Goal: Download file/media

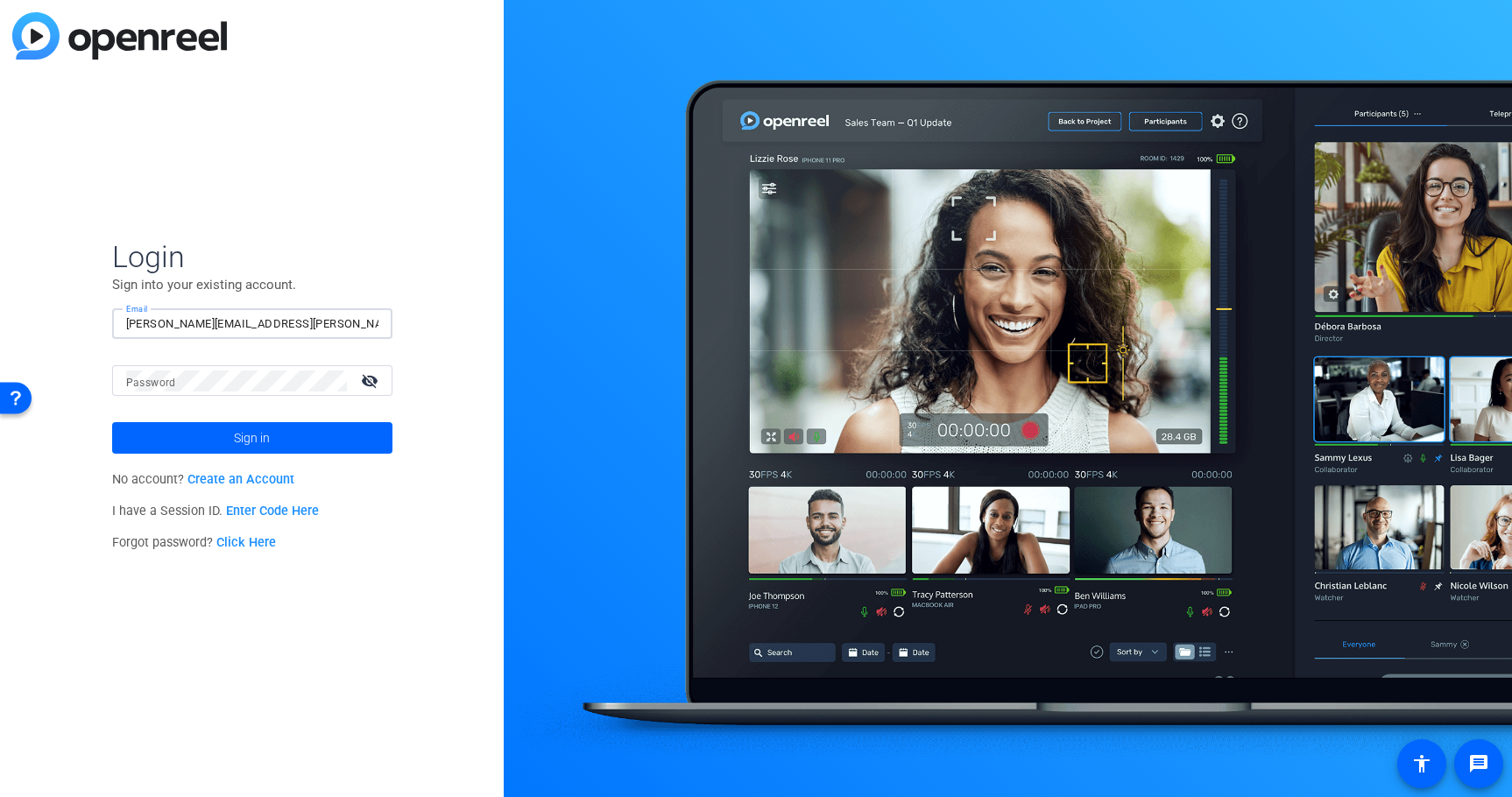
type input "[PERSON_NAME][EMAIL_ADDRESS][PERSON_NAME][PERSON_NAME][DOMAIN_NAME]"
click at [252, 438] on button "Sign in" at bounding box center [253, 437] width 280 height 31
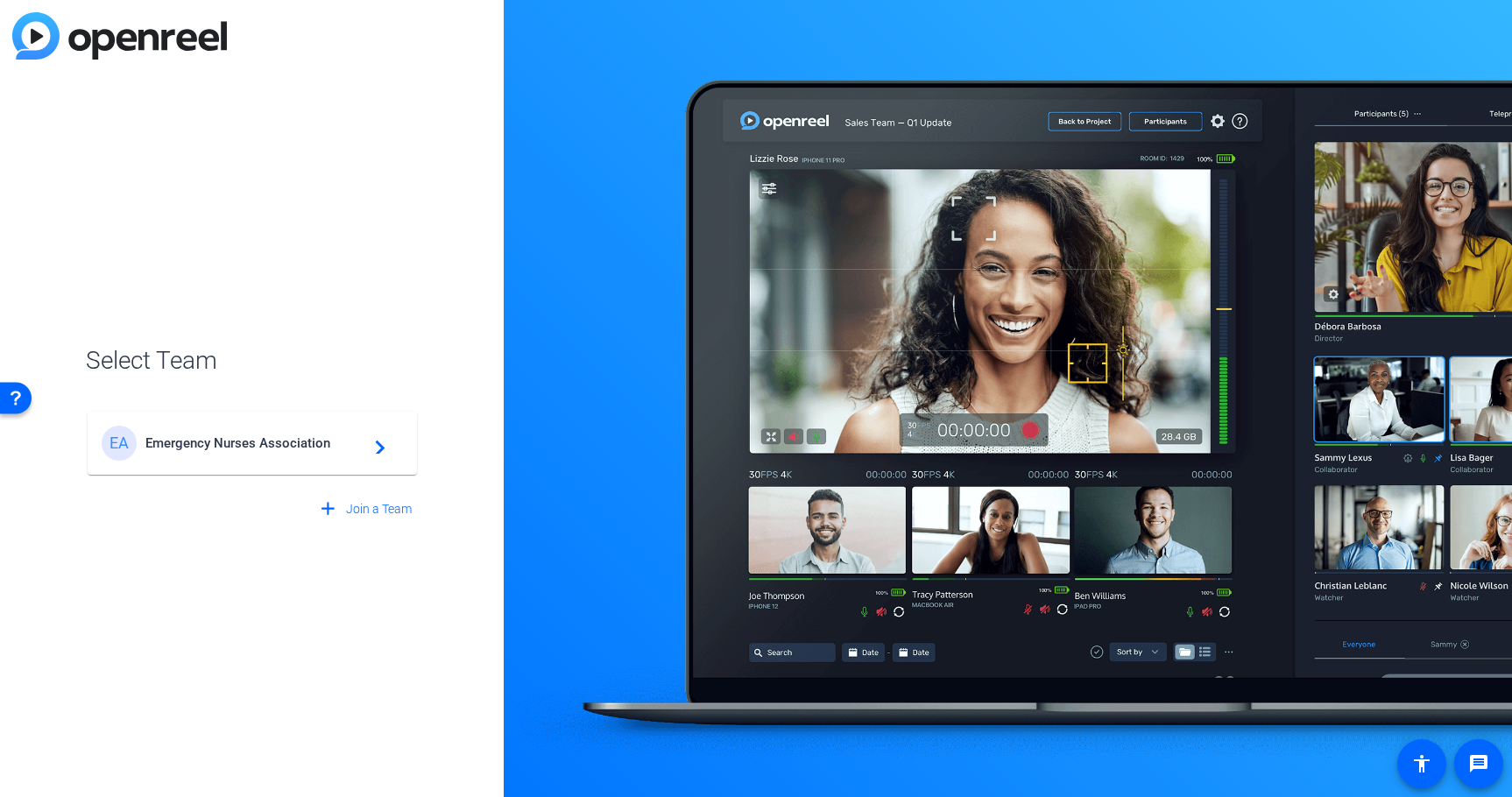
click at [337, 456] on div "EA Emergency Nurses Association navigate_next" at bounding box center [252, 443] width 301 height 35
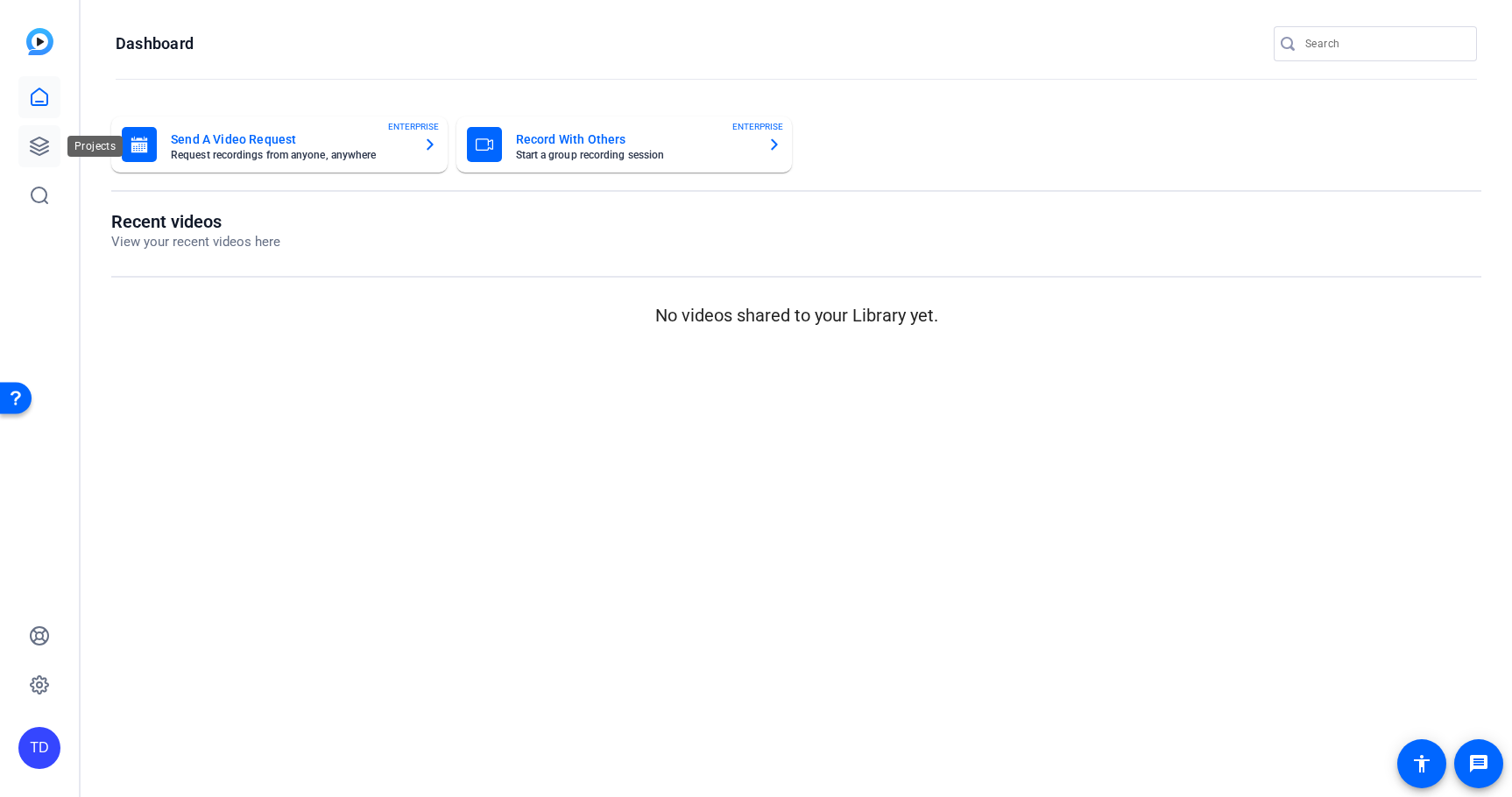
click at [47, 154] on icon at bounding box center [39, 145] width 21 height 21
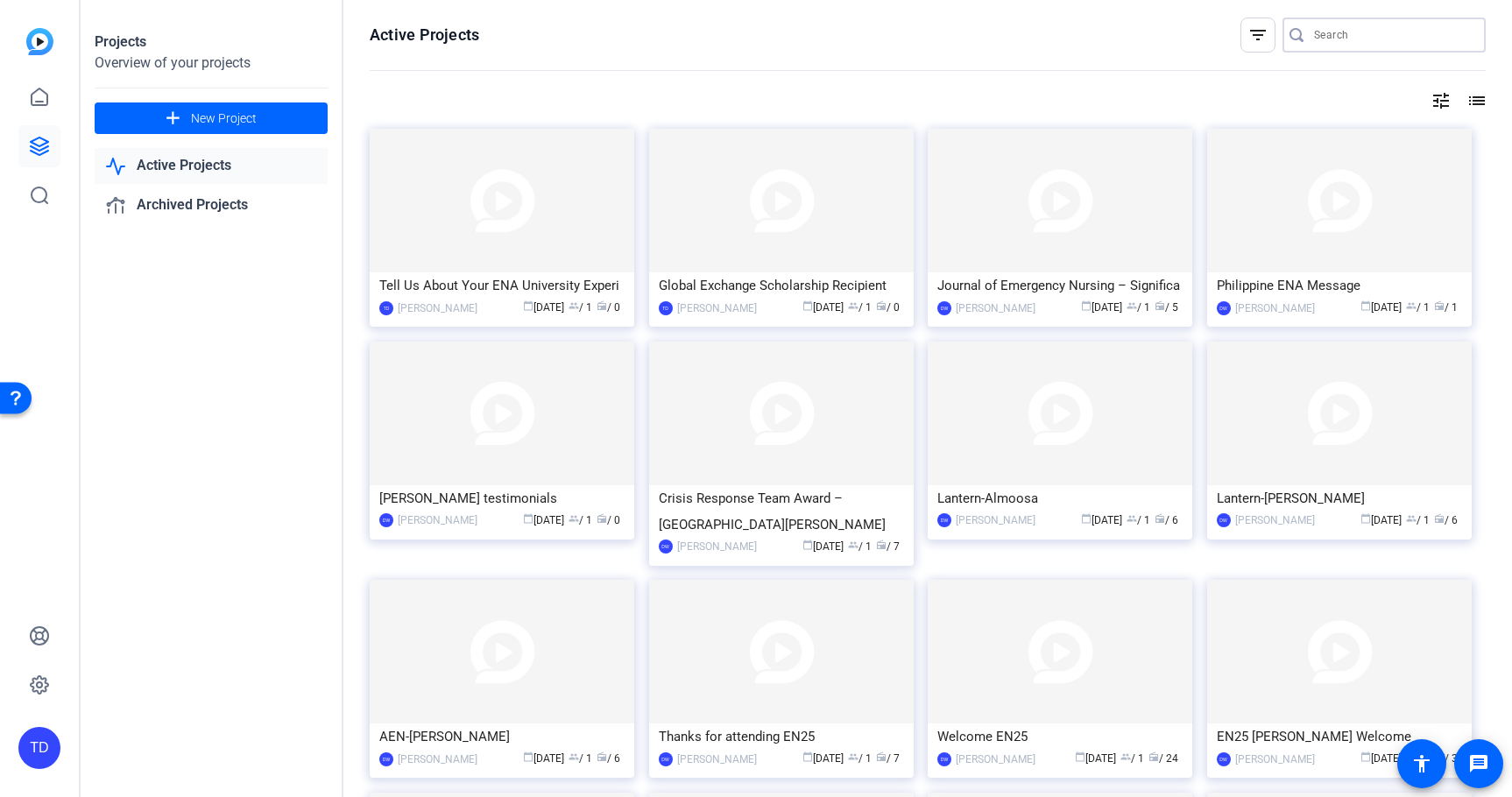
click at [1358, 34] on input "Search" at bounding box center [1393, 35] width 157 height 21
paste input "[DEMOGRAPHIC_DATA]"
type input "[DEMOGRAPHIC_DATA]"
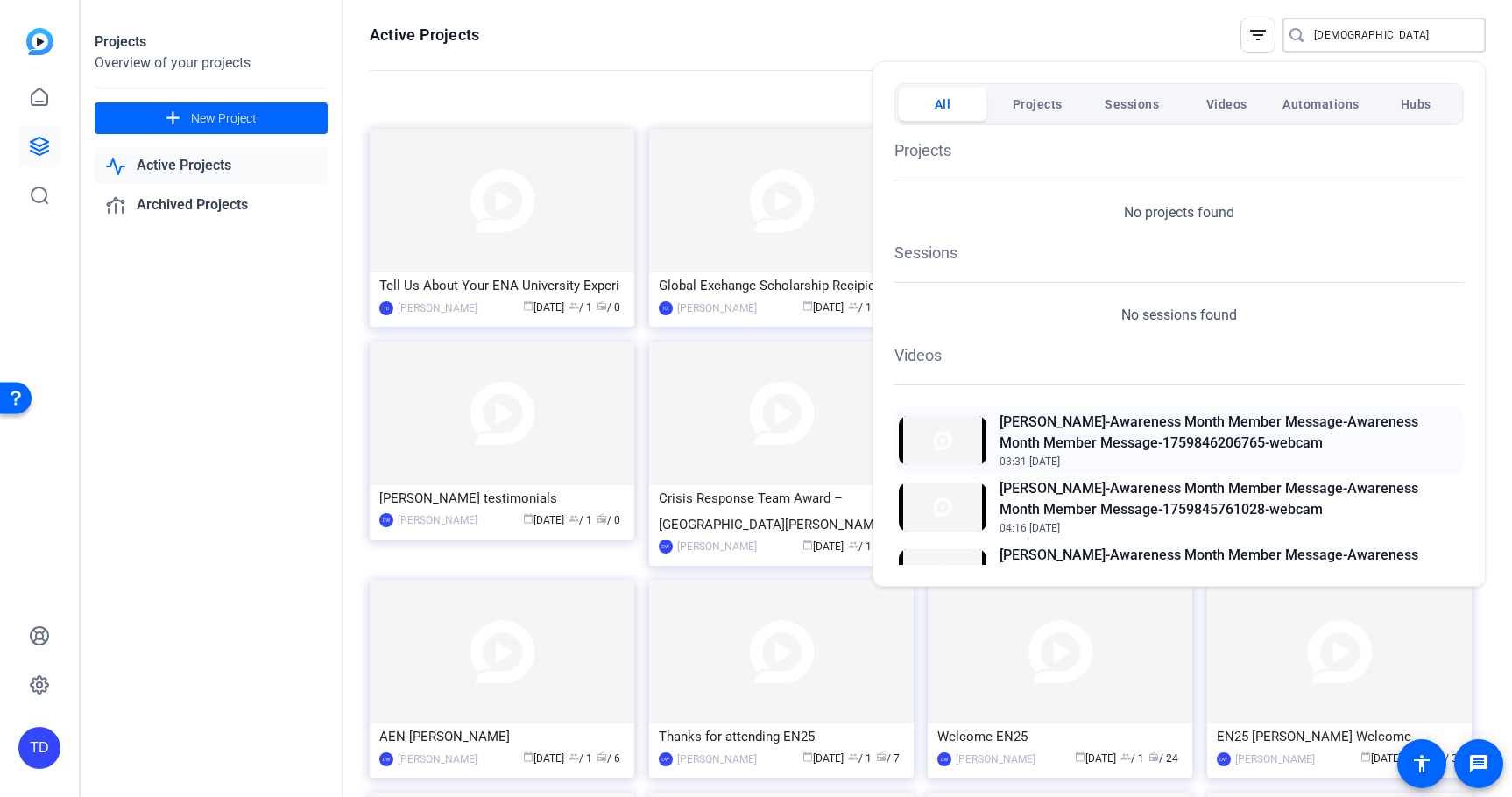
click at [1350, 437] on h2 "[PERSON_NAME]-Awareness Month Member Message-Awareness Month Member Message-175…" at bounding box center [1229, 433] width 459 height 42
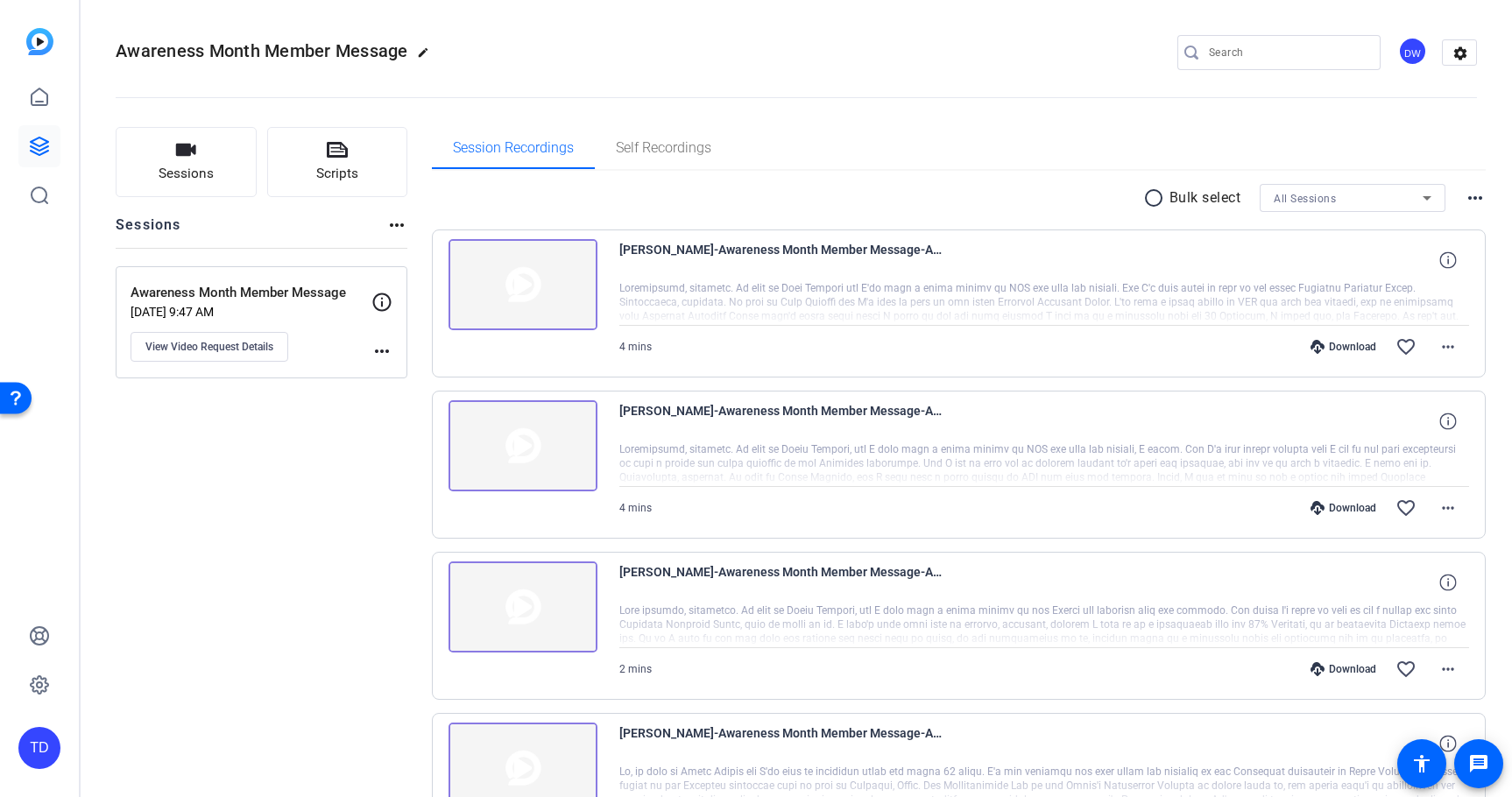
click at [1147, 199] on mat-icon "radio_button_unchecked" at bounding box center [1156, 198] width 27 height 21
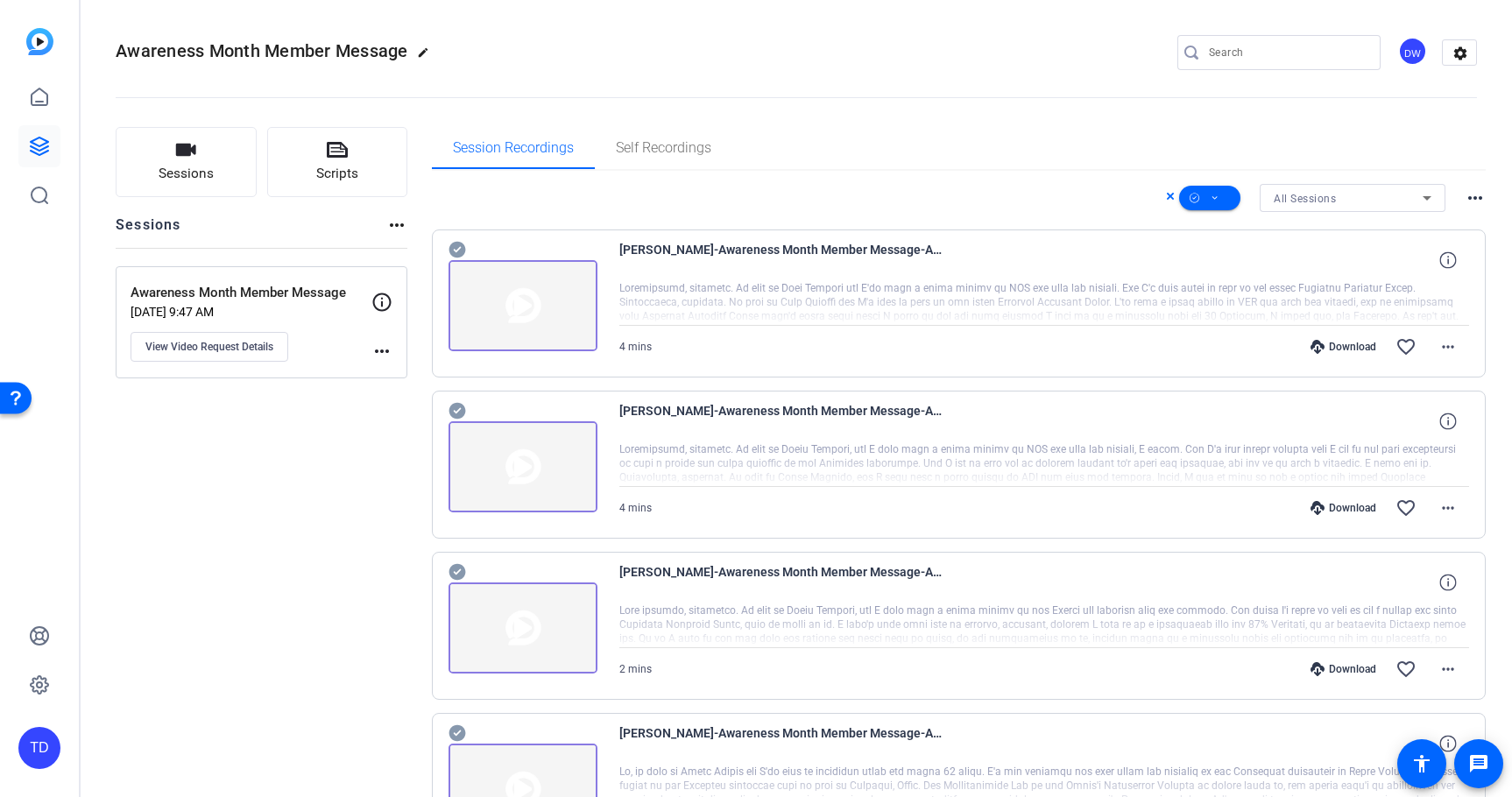
click at [458, 250] on icon at bounding box center [457, 249] width 17 height 21
click at [455, 410] on icon at bounding box center [457, 411] width 16 height 16
click at [457, 569] on icon at bounding box center [457, 572] width 16 height 16
click at [1216, 193] on icon at bounding box center [1215, 199] width 9 height 22
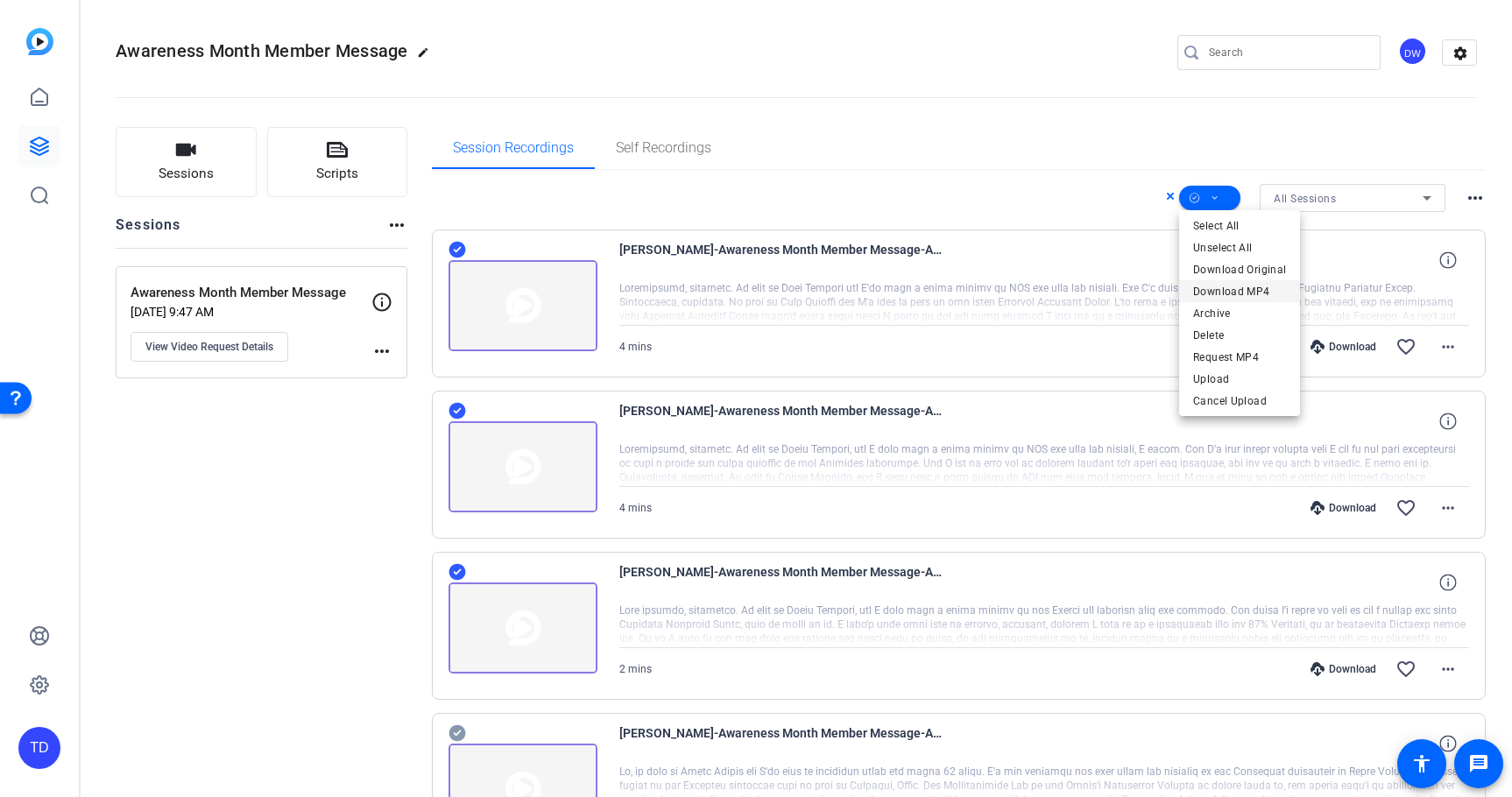
click at [1258, 288] on span "Download MP4" at bounding box center [1239, 291] width 92 height 21
